Goal: Task Accomplishment & Management: Manage account settings

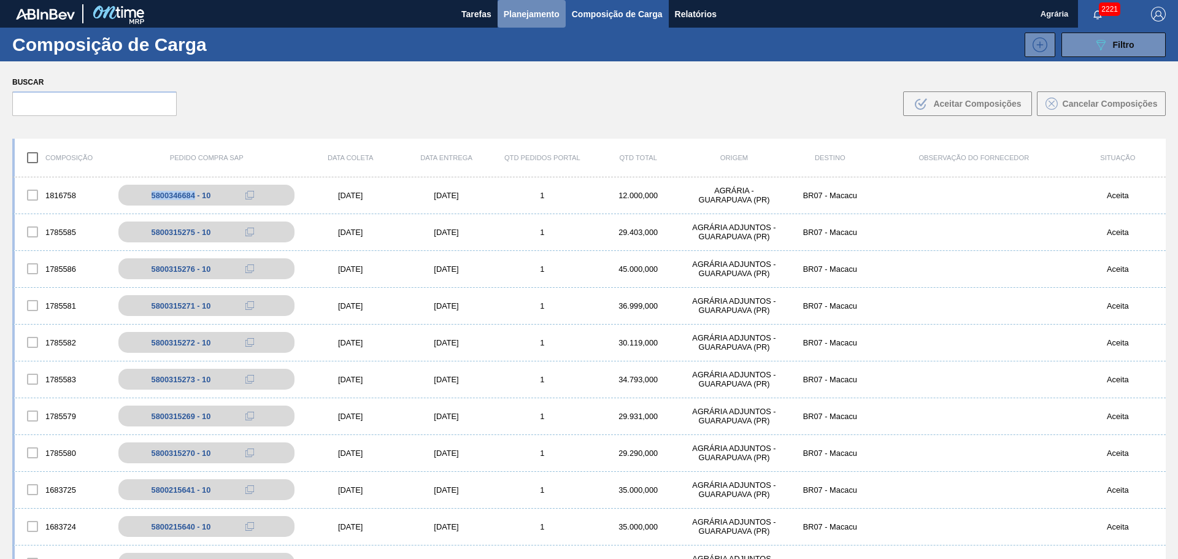
click at [533, 18] on span "Planejamento" at bounding box center [532, 14] width 56 height 15
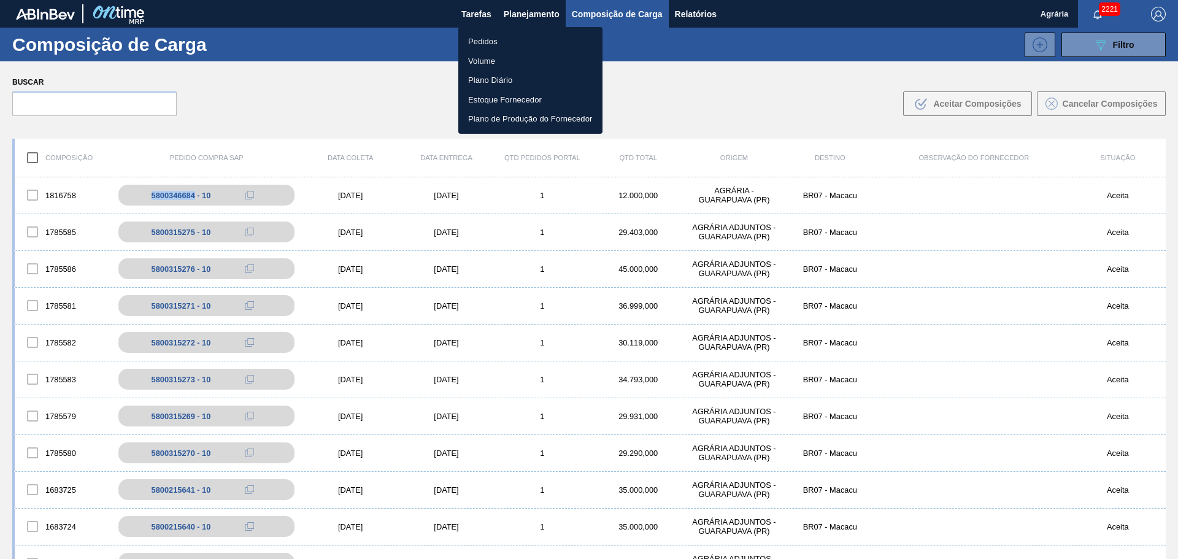
click at [503, 39] on li "Pedidos" at bounding box center [530, 42] width 144 height 20
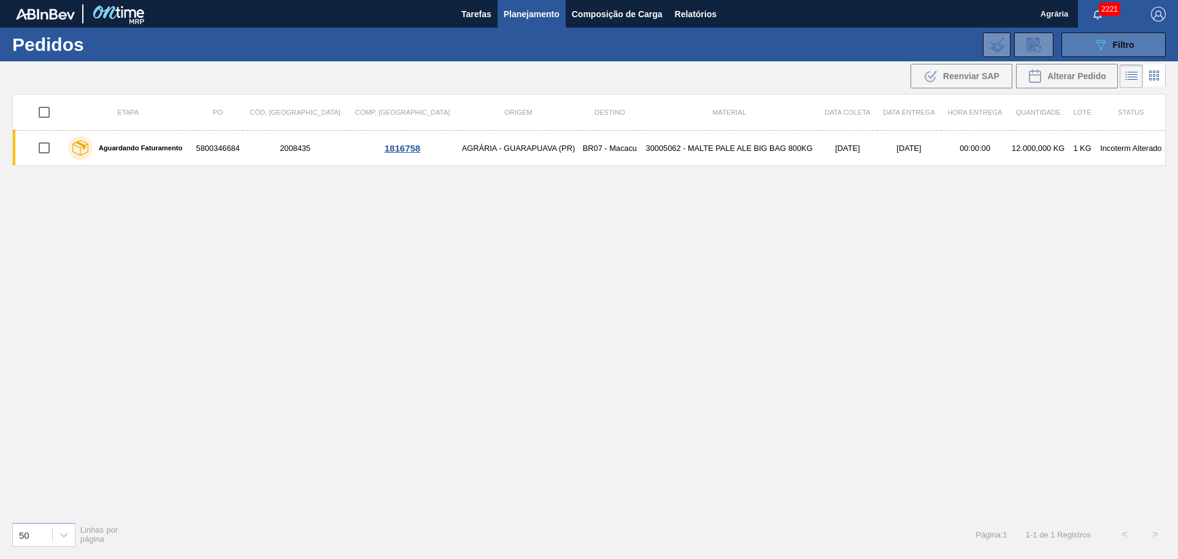
click at [1103, 48] on icon "089F7B8B-B2A5-4AFE-B5C0-19BA573D28AC" at bounding box center [1100, 44] width 15 height 15
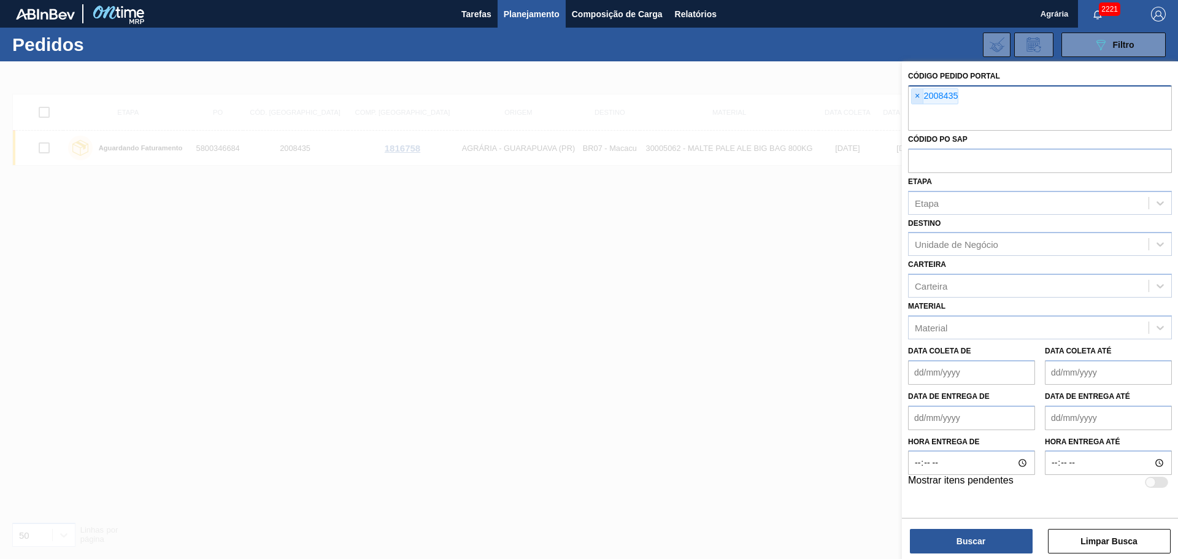
click at [921, 96] on span "×" at bounding box center [918, 96] width 12 height 15
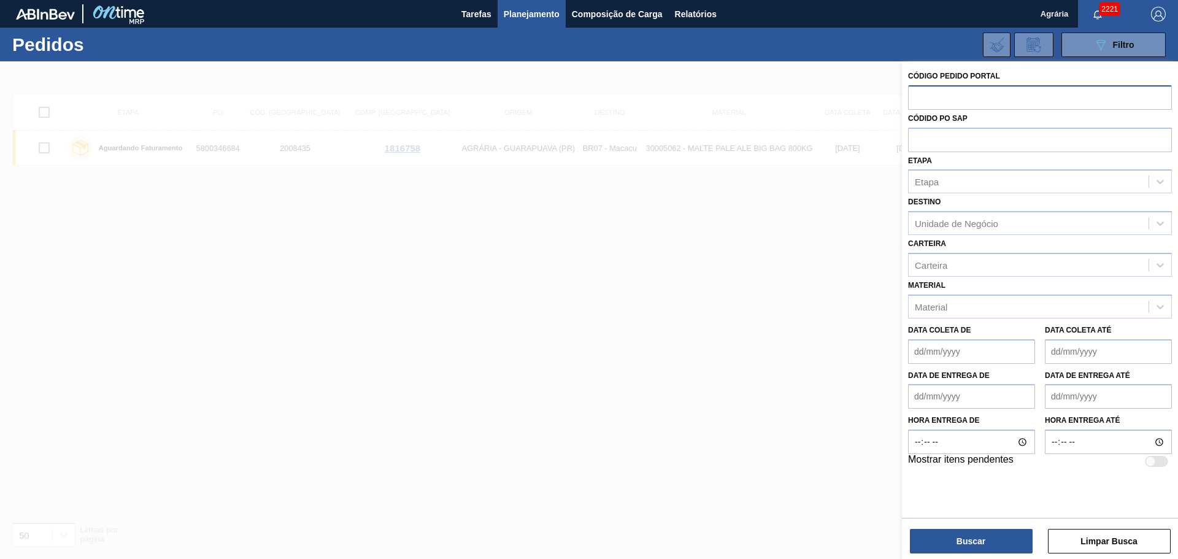
paste input "2000595"
type input "2000595"
click at [995, 538] on button "Buscar" at bounding box center [971, 541] width 123 height 25
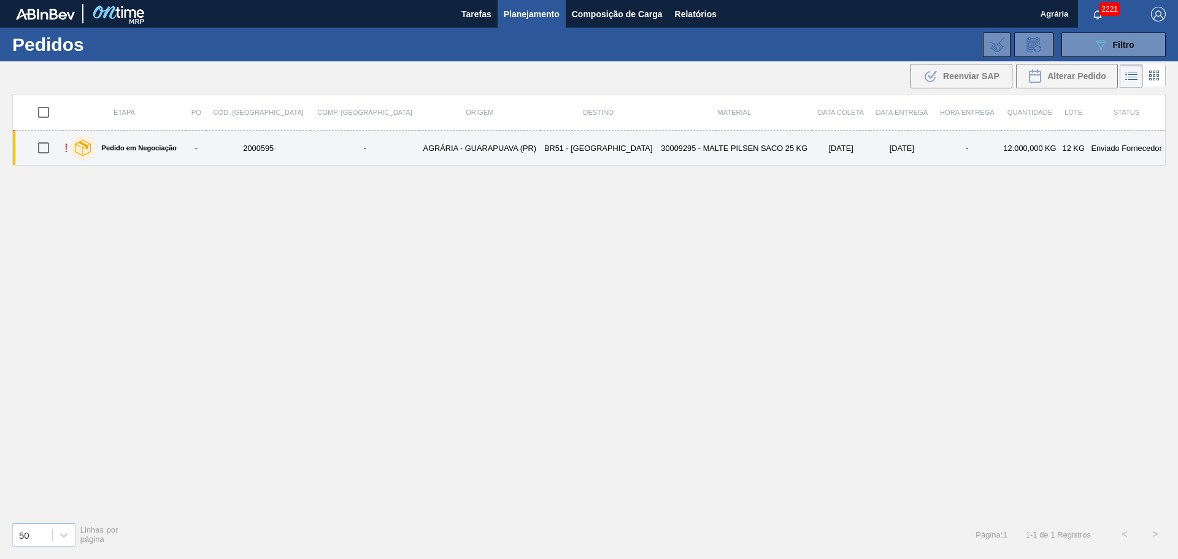
click at [541, 163] on td "BR51 - [GEOGRAPHIC_DATA]" at bounding box center [599, 148] width 116 height 35
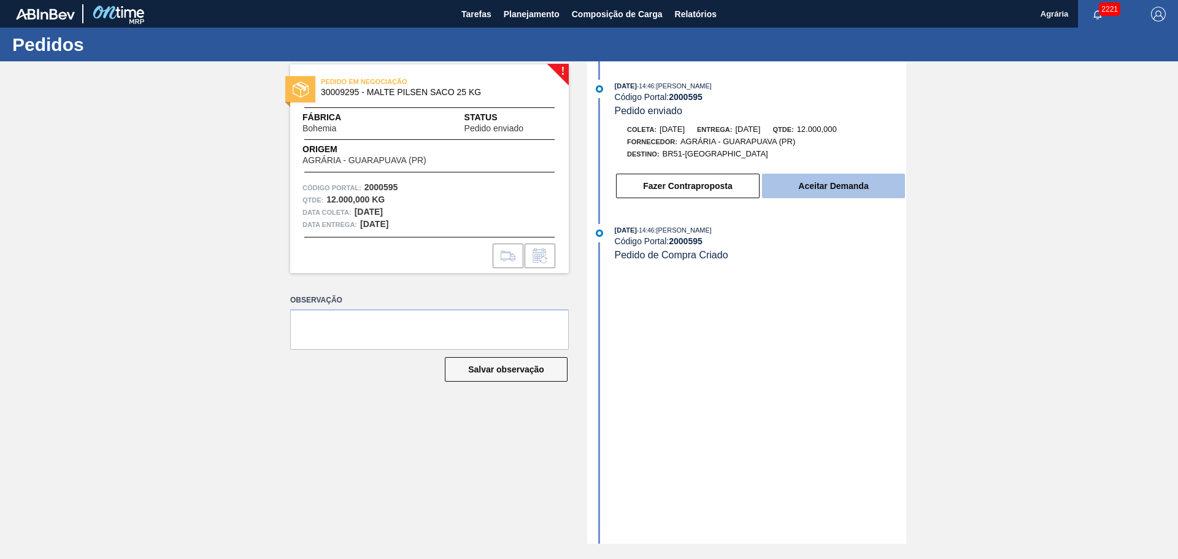
click at [832, 185] on button "Aceitar Demanda" at bounding box center [833, 186] width 143 height 25
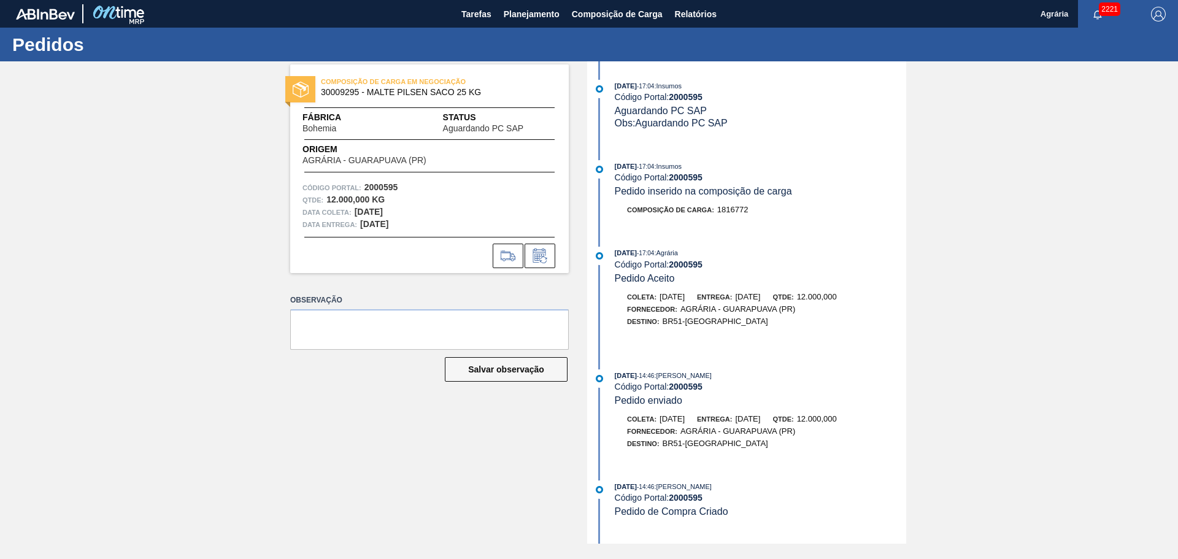
click at [741, 405] on div "[DATE] 14:46 : [PERSON_NAME] Código Portal: 2000595 Pedido enviado" at bounding box center [760, 387] width 291 height 37
click at [920, 181] on div "COMPOSIÇÃO DE CARGA EM NEGOCIAÇÃO 30009295 - MALTE PILSEN SACO 25 KG Fábrica Bo…" at bounding box center [589, 302] width 1178 height 482
click at [739, 334] on div at bounding box center [748, 339] width 316 height 11
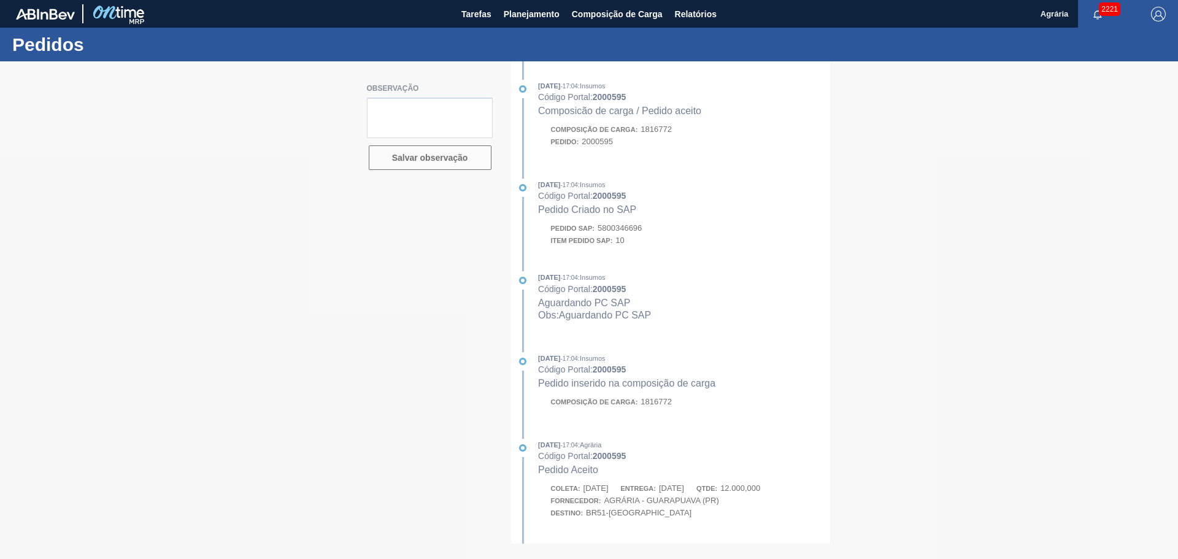
click at [642, 234] on div "Pedido SAP: 5800346696" at bounding box center [596, 228] width 91 height 12
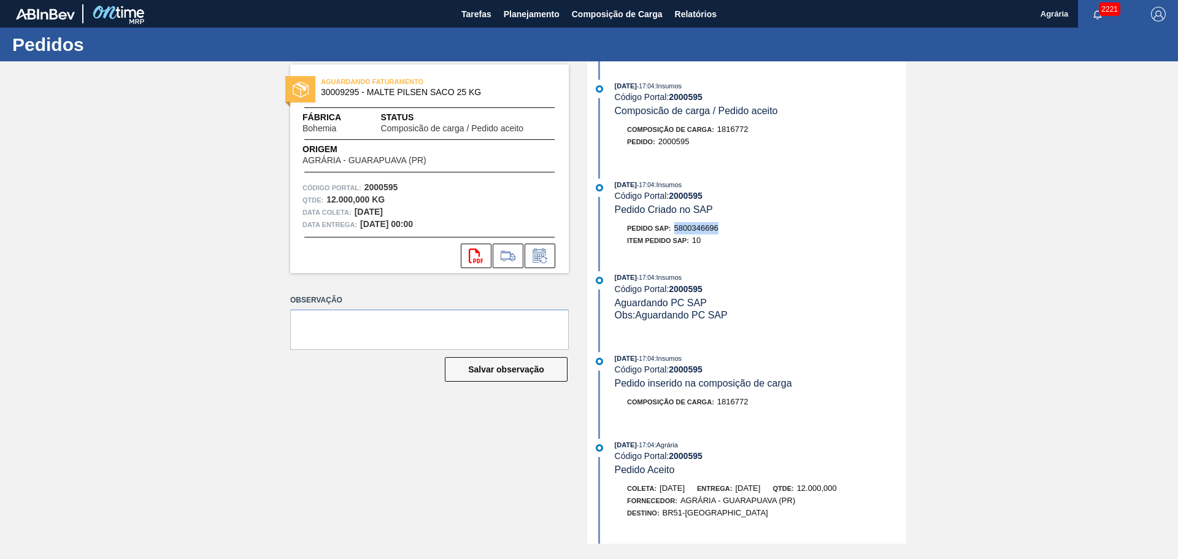
drag, startPoint x: 722, startPoint y: 226, endPoint x: 676, endPoint y: 229, distance: 46.1
click at [676, 229] on div "Pedido SAP: 5800346696" at bounding box center [760, 228] width 291 height 12
copy span "5800346696"
